Goal: Navigation & Orientation: Understand site structure

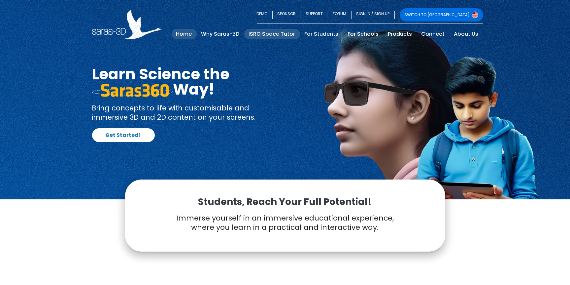
click at [269, 33] on link "ISRO Space Tutor" at bounding box center [272, 34] width 56 height 11
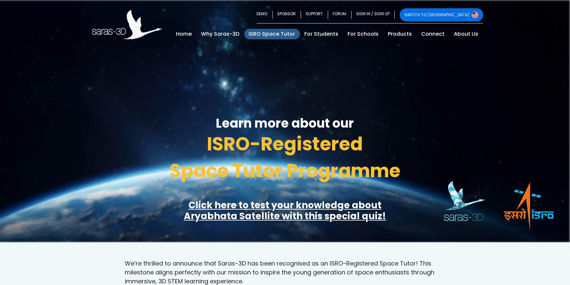
click at [304, 163] on span "Space Tutor Programme" at bounding box center [285, 170] width 231 height 26
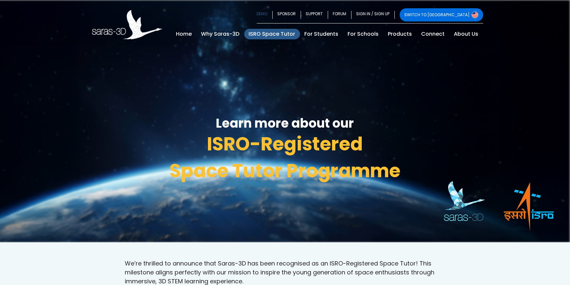
click at [273, 12] on link "DEMO" at bounding box center [265, 14] width 16 height 13
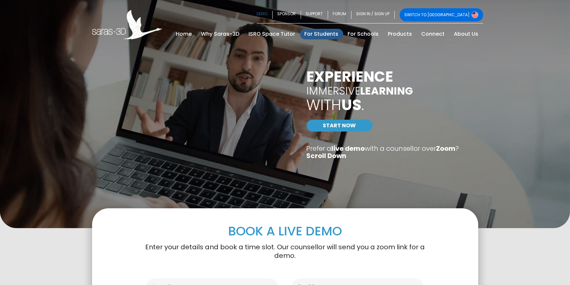
click at [335, 32] on link "For Students" at bounding box center [321, 34] width 43 height 11
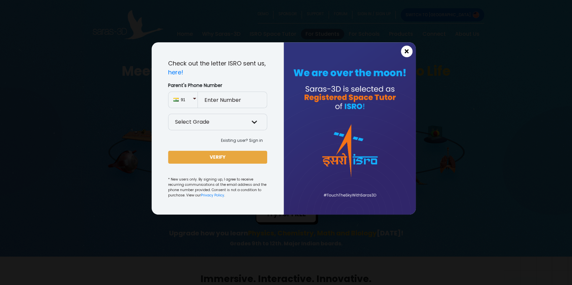
click at [406, 48] on span "×" at bounding box center [407, 51] width 6 height 9
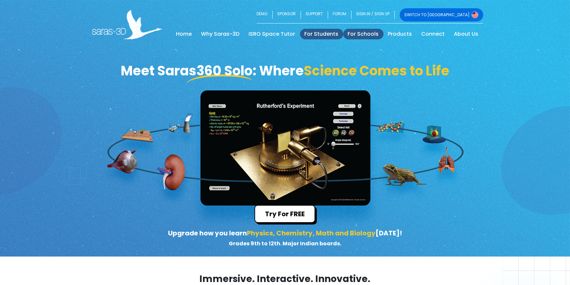
click at [372, 35] on link "For Schools" at bounding box center [363, 34] width 40 height 11
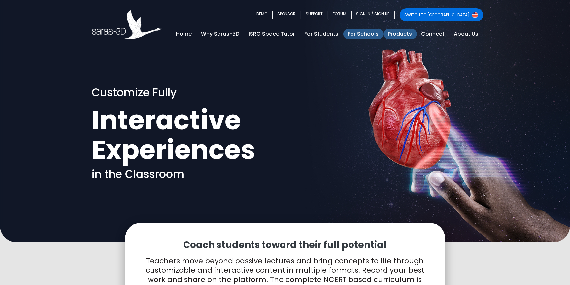
click at [407, 33] on link "Products" at bounding box center [400, 34] width 33 height 11
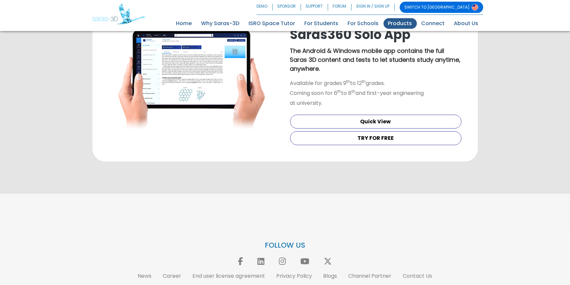
scroll to position [707, 0]
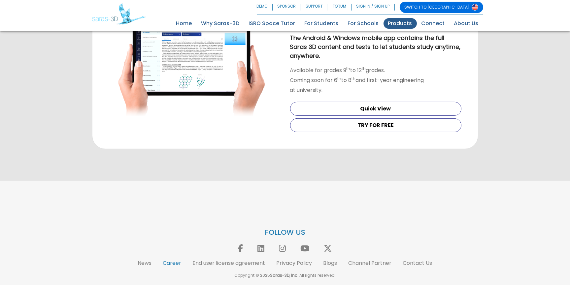
click at [168, 262] on link "Career" at bounding box center [172, 263] width 18 height 8
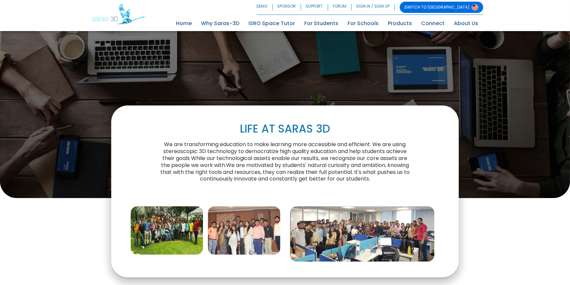
scroll to position [28, 0]
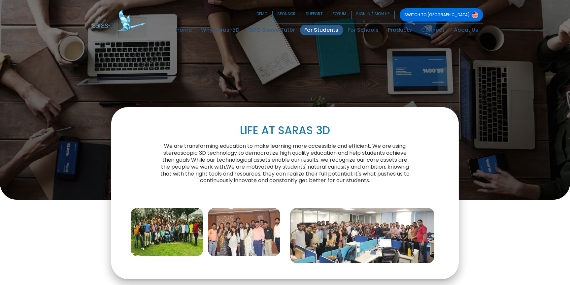
click at [331, 30] on link "For Students" at bounding box center [321, 30] width 43 height 11
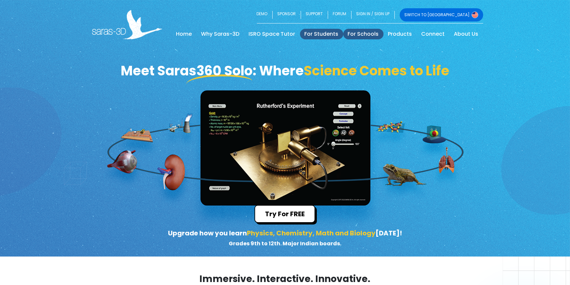
click at [370, 31] on link "For Schools" at bounding box center [363, 34] width 40 height 11
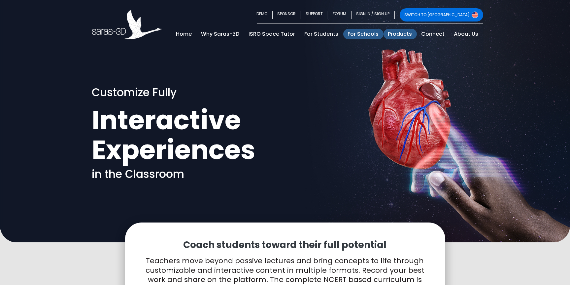
click at [401, 33] on link "Products" at bounding box center [400, 34] width 33 height 11
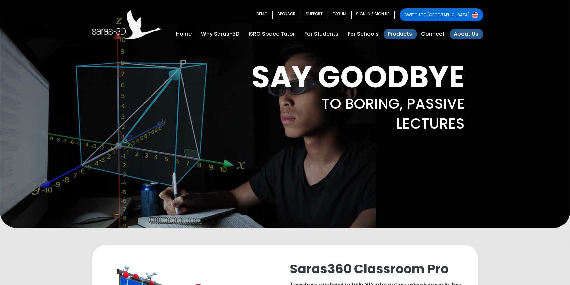
click at [462, 35] on link "About Us" at bounding box center [467, 34] width 34 height 11
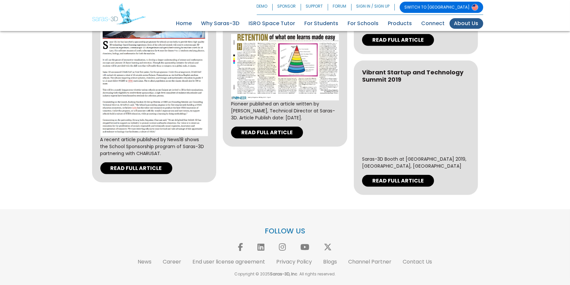
scroll to position [2088, 0]
click at [236, 21] on link "Why Saras-3D" at bounding box center [221, 23] width 48 height 11
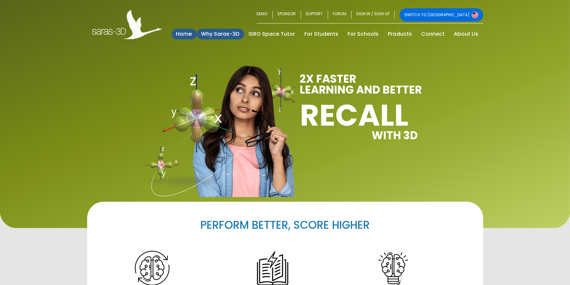
click at [188, 32] on link "Home (current)" at bounding box center [184, 34] width 25 height 11
